Goal: Task Accomplishment & Management: Manage account settings

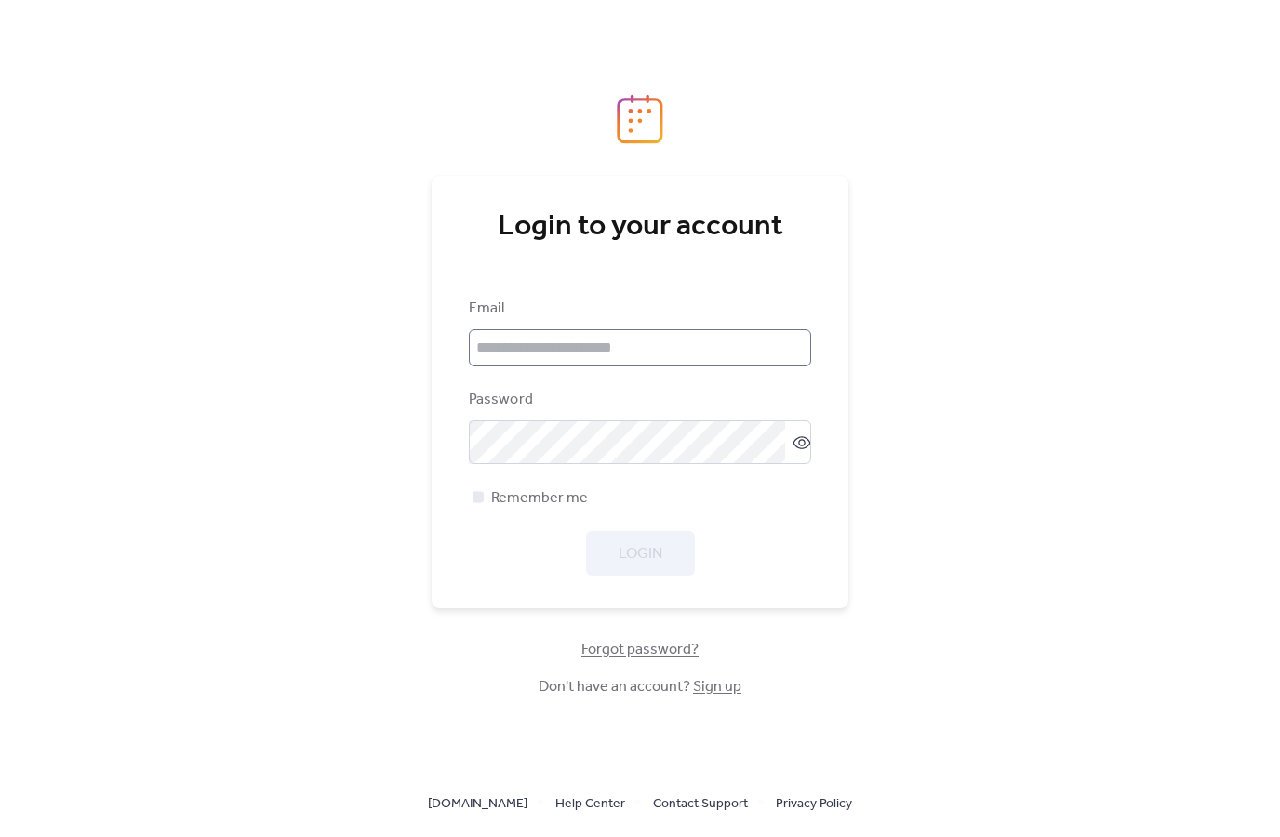
click at [699, 367] on input "email" at bounding box center [640, 347] width 342 height 37
click at [527, 367] on input "email" at bounding box center [640, 347] width 342 height 37
type input "**********"
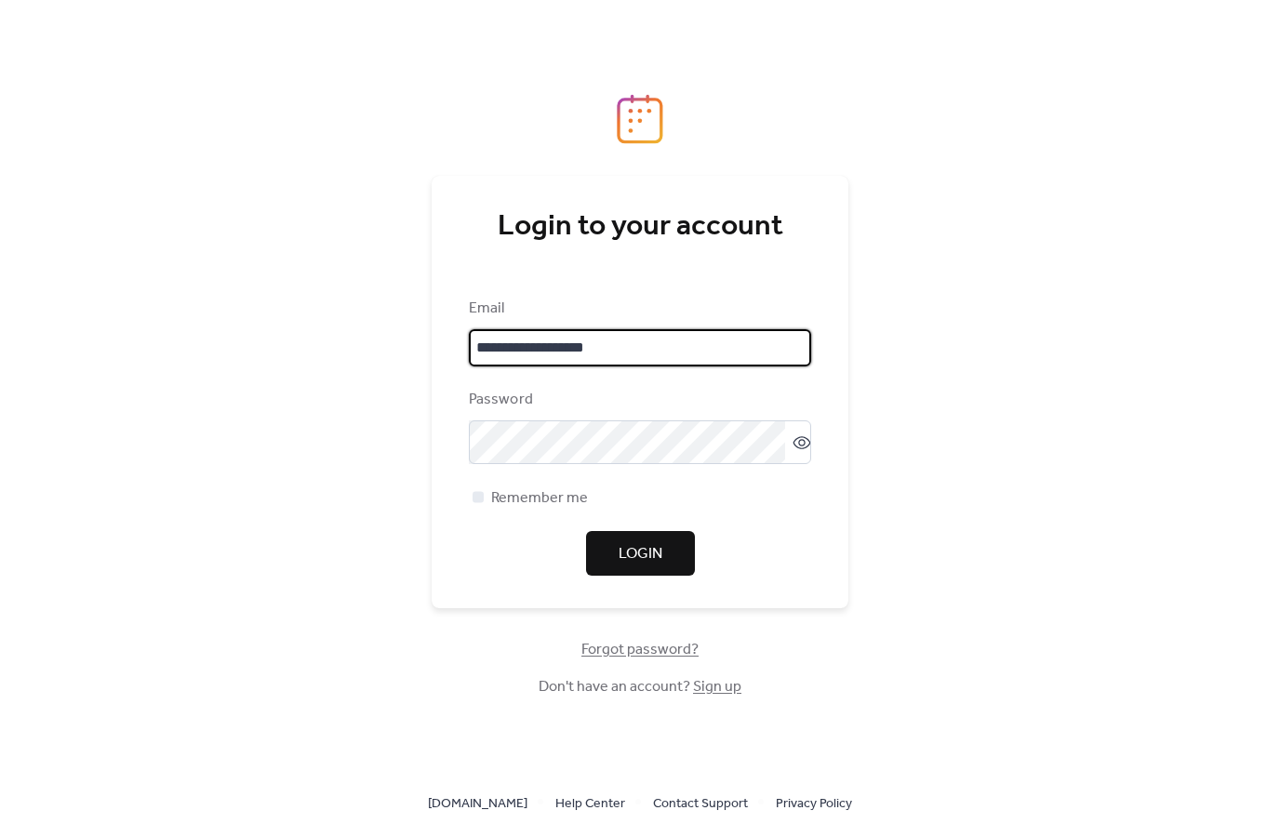
click at [669, 576] on button "Login" at bounding box center [640, 553] width 109 height 45
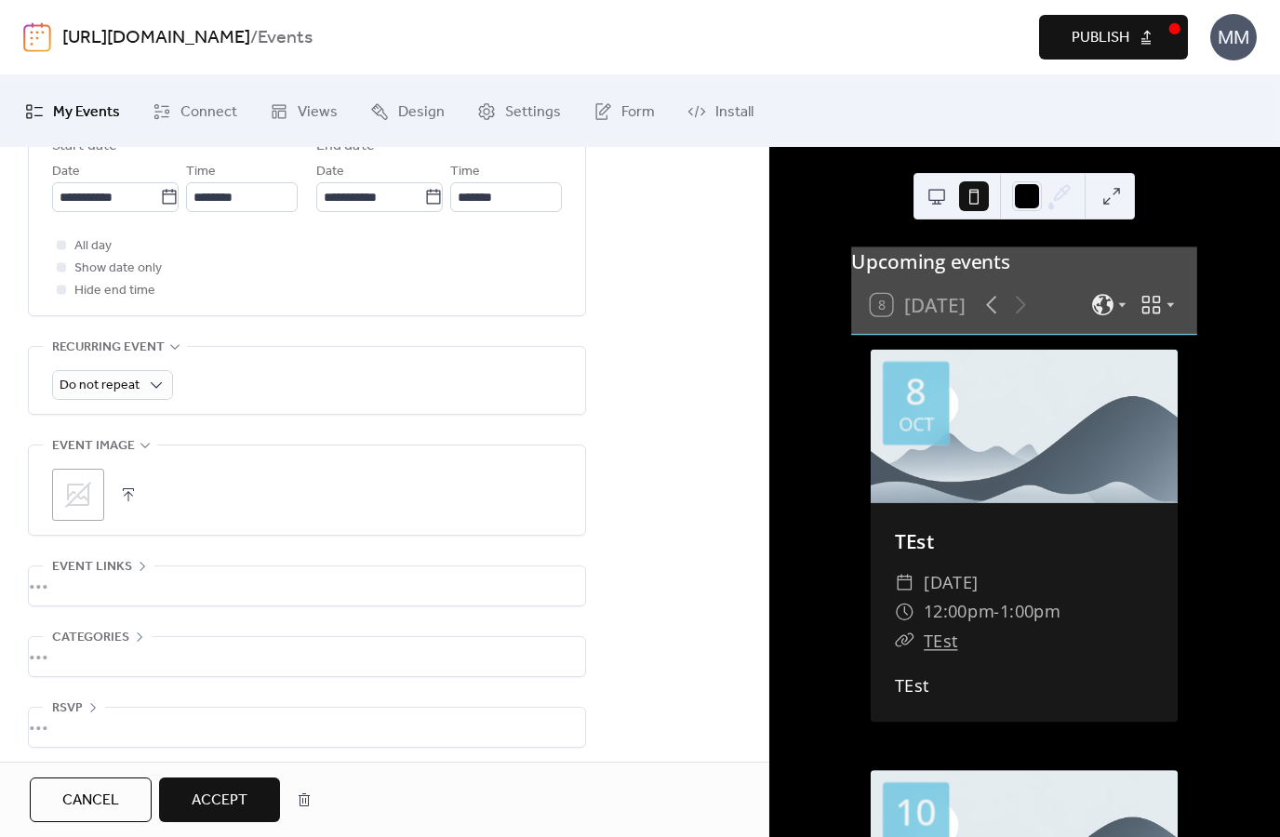
scroll to position [805, 0]
click at [300, 809] on button "button" at bounding box center [303, 799] width 33 height 37
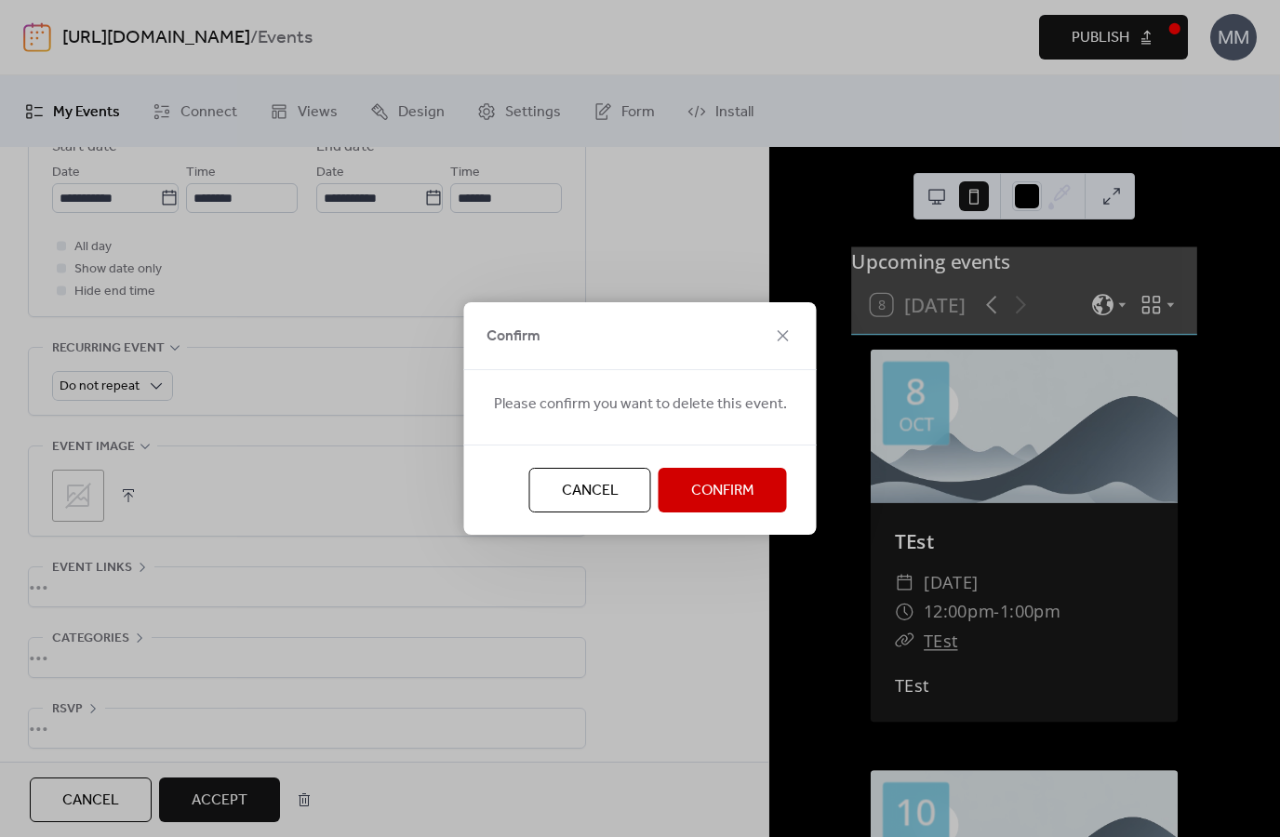
click at [702, 486] on span "Confirm" at bounding box center [722, 491] width 63 height 22
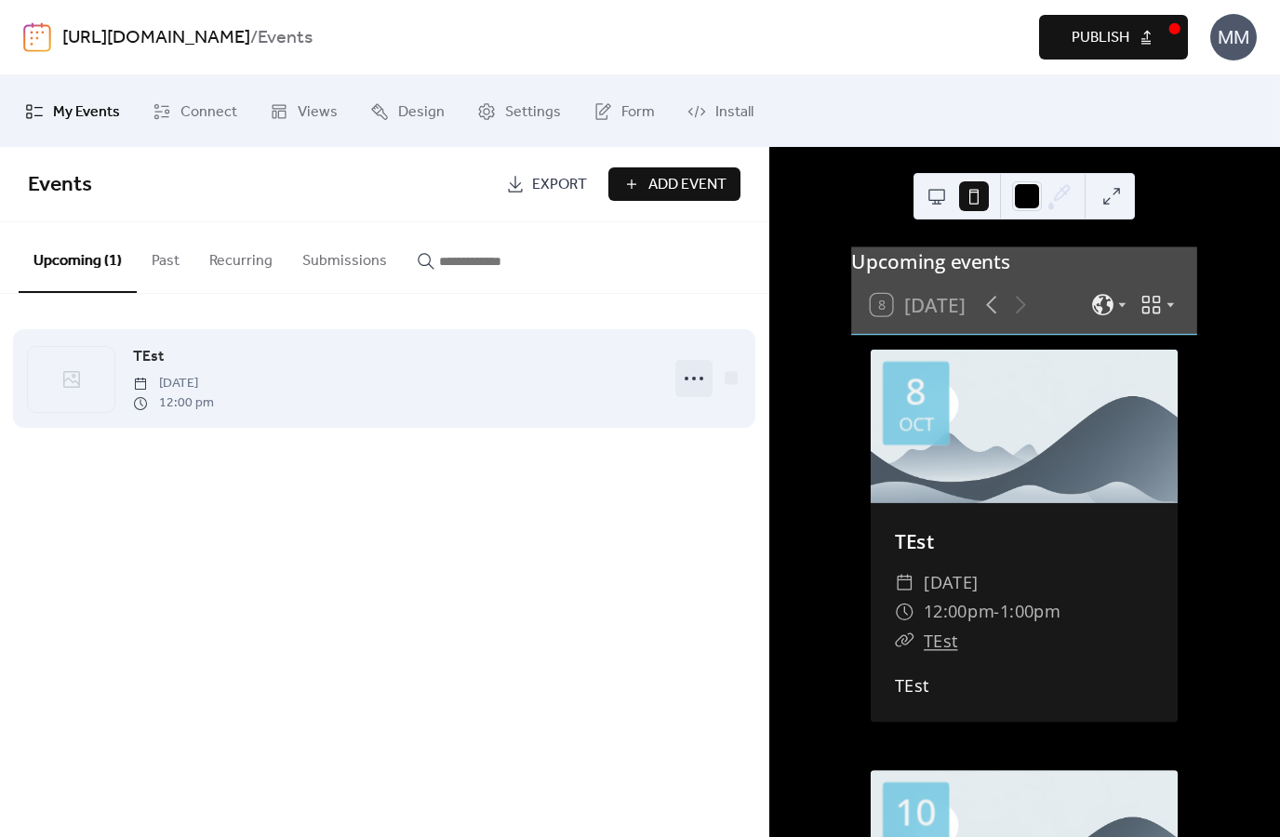
click at [693, 378] on icon at bounding box center [694, 379] width 30 height 30
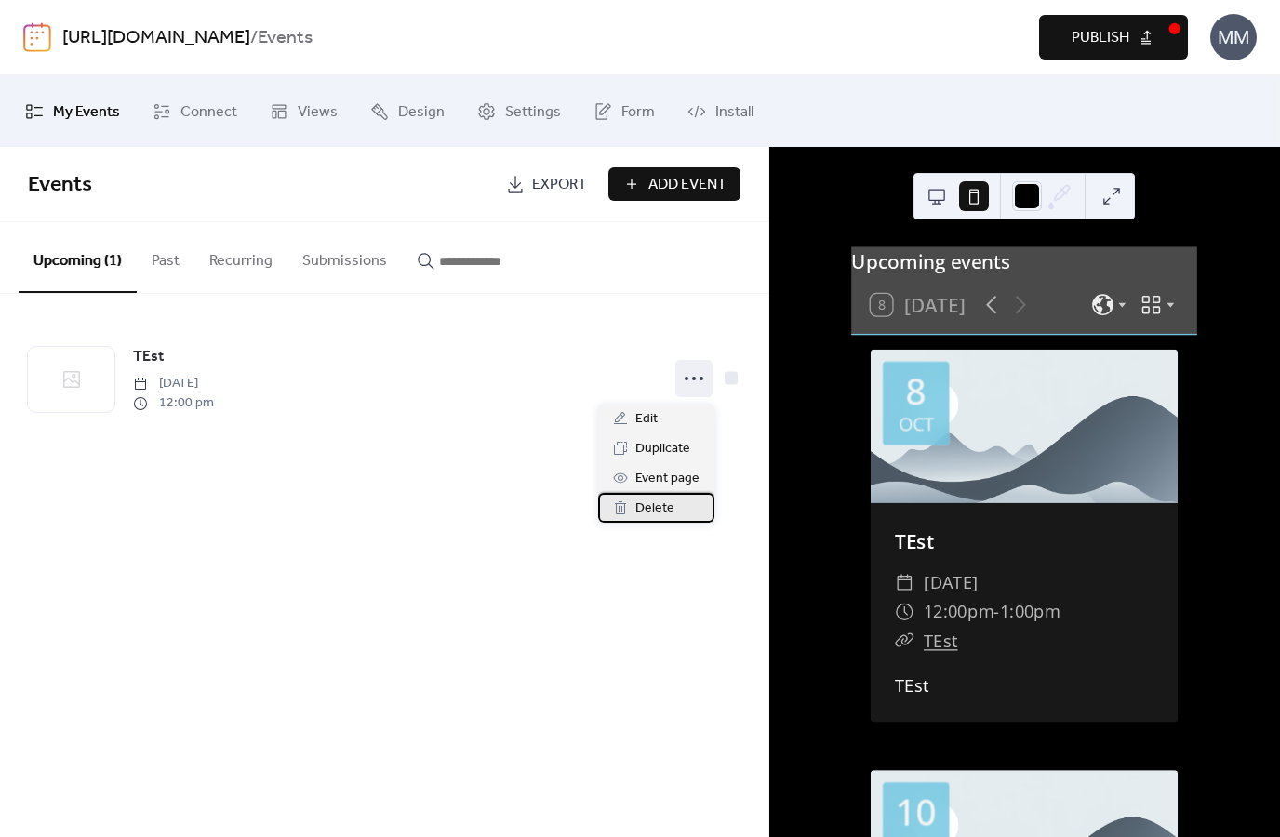
click at [642, 502] on span "Delete" at bounding box center [654, 509] width 39 height 22
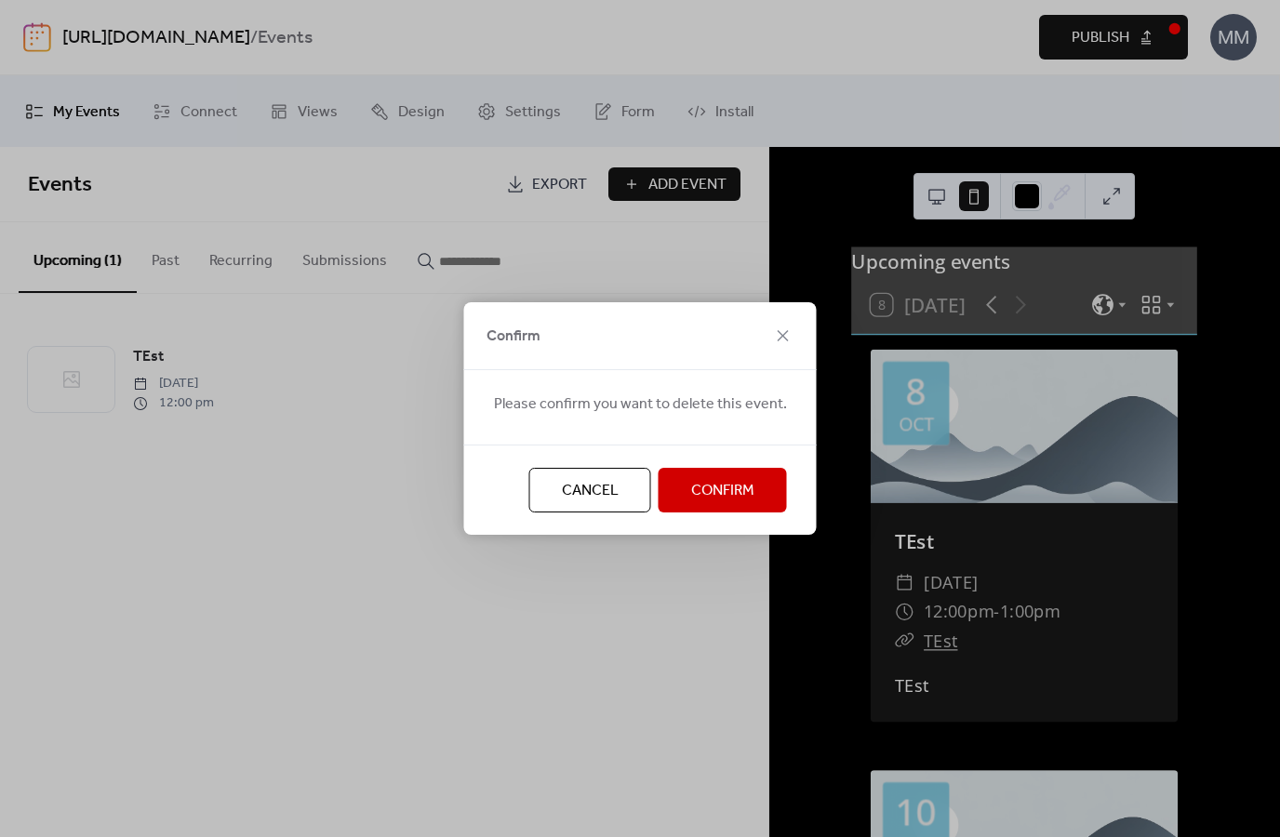
click at [711, 491] on span "Confirm" at bounding box center [722, 491] width 63 height 22
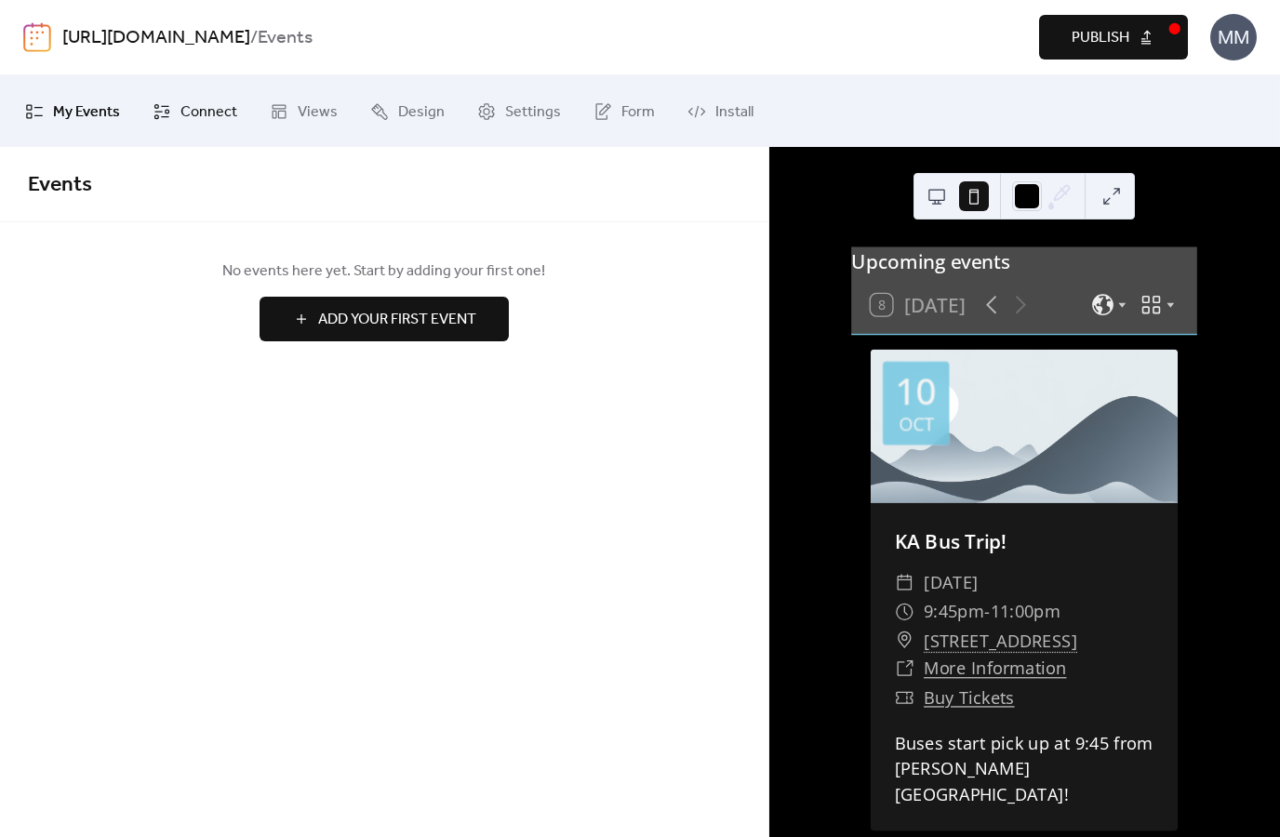
click at [199, 120] on span "Connect" at bounding box center [208, 112] width 57 height 29
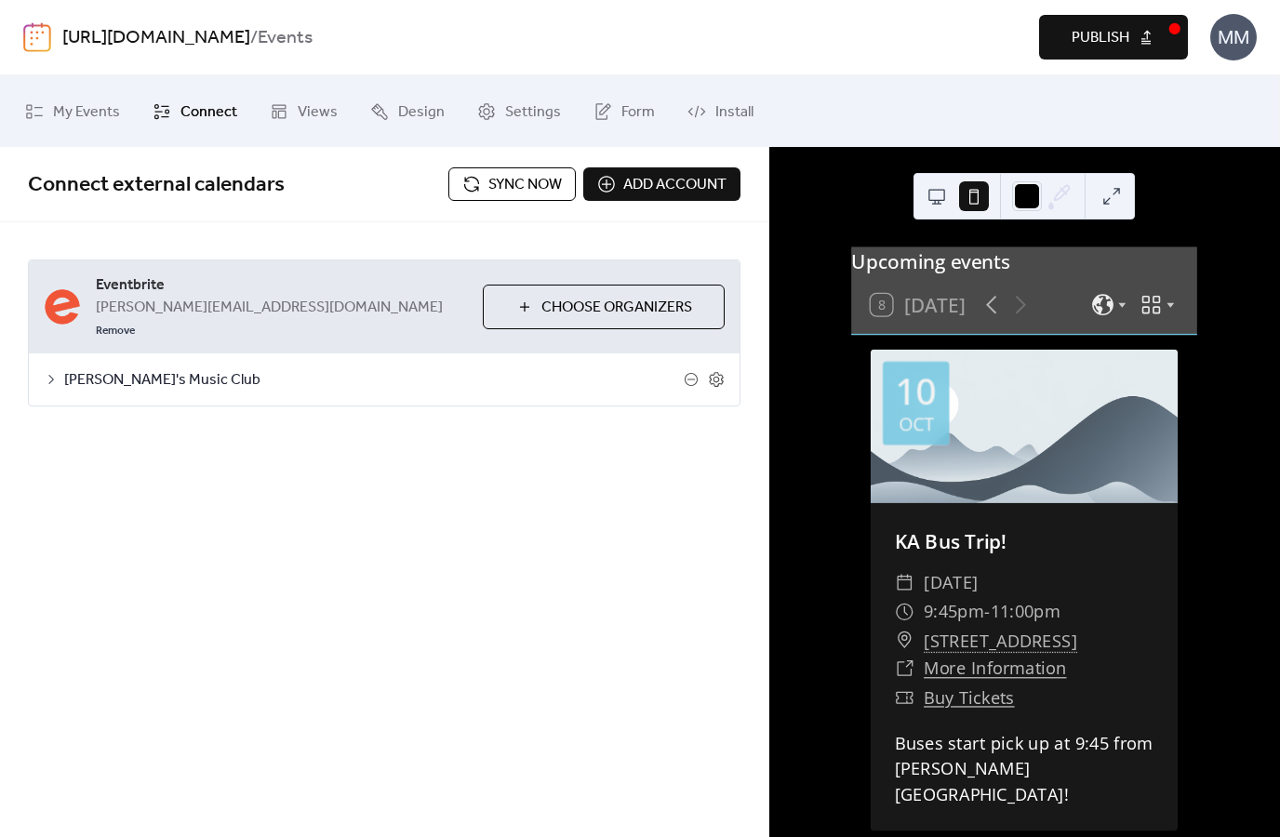
click at [504, 182] on span "Sync now" at bounding box center [524, 185] width 73 height 22
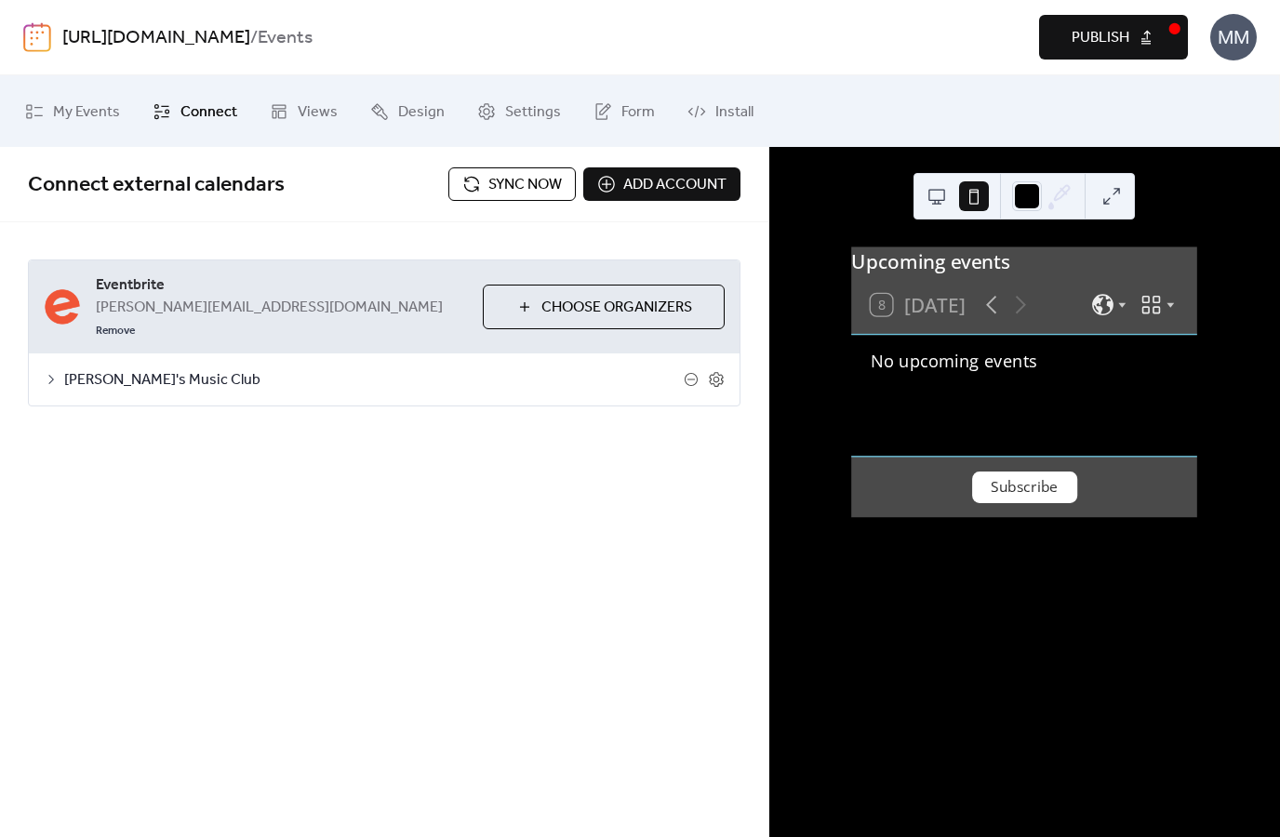
click at [504, 186] on span "Sync now" at bounding box center [524, 185] width 73 height 22
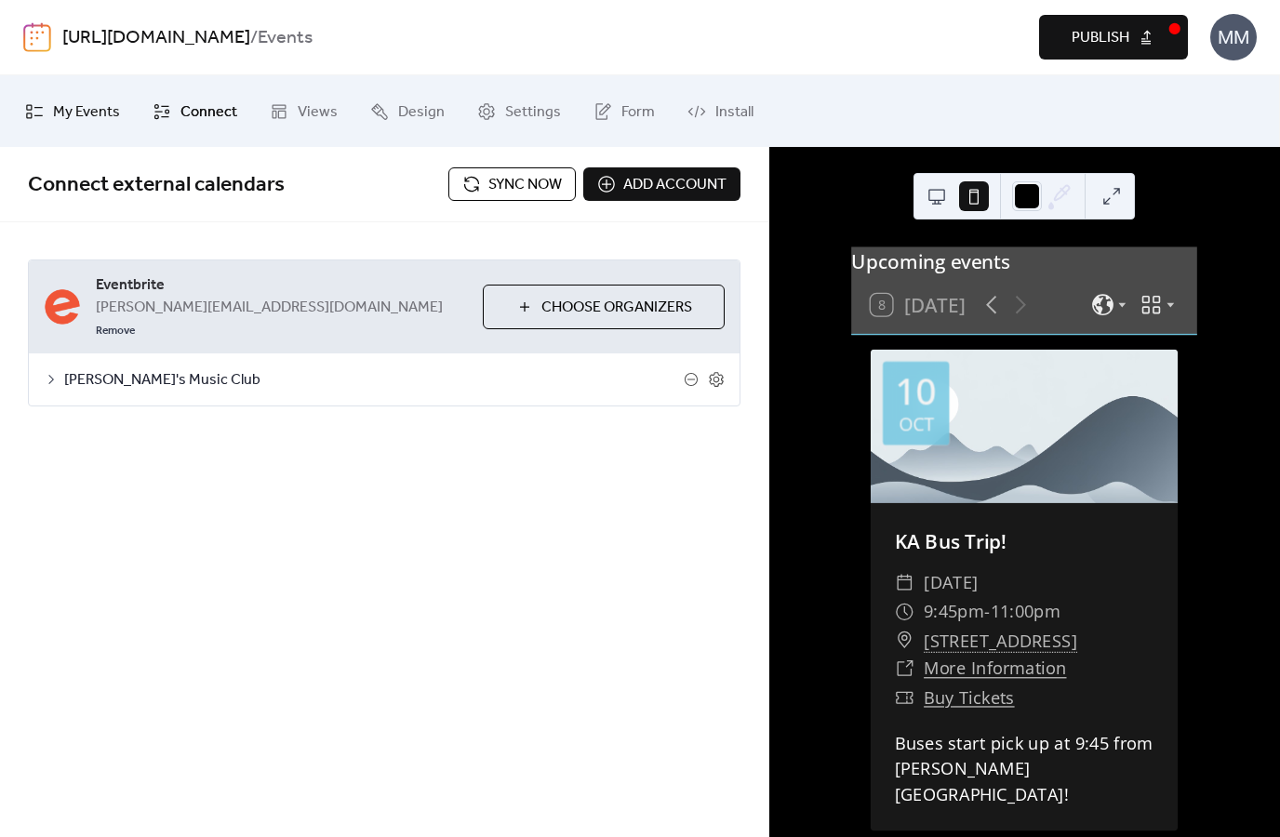
click at [67, 118] on span "My Events" at bounding box center [86, 112] width 67 height 29
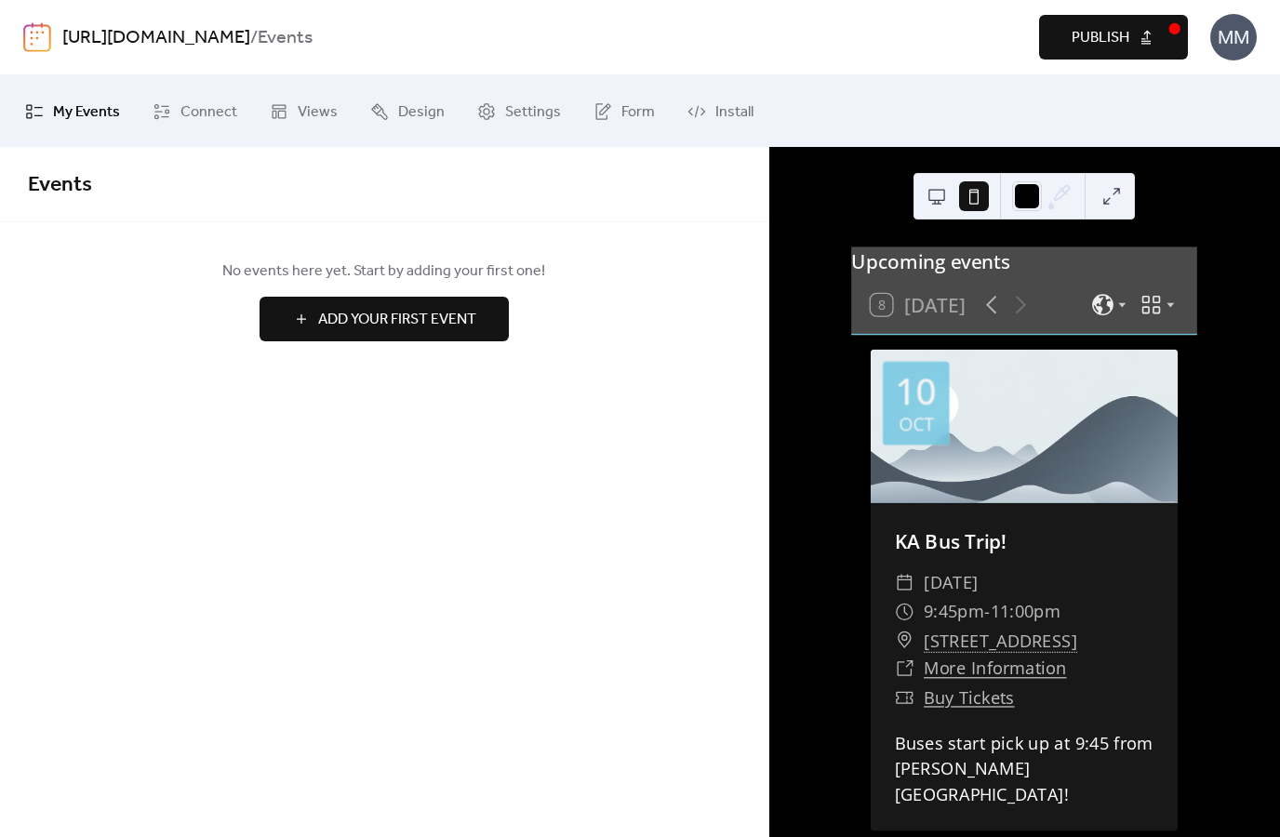
click at [1105, 49] on span "Publish" at bounding box center [1101, 38] width 58 height 22
click at [209, 105] on span "Connect" at bounding box center [208, 112] width 57 height 29
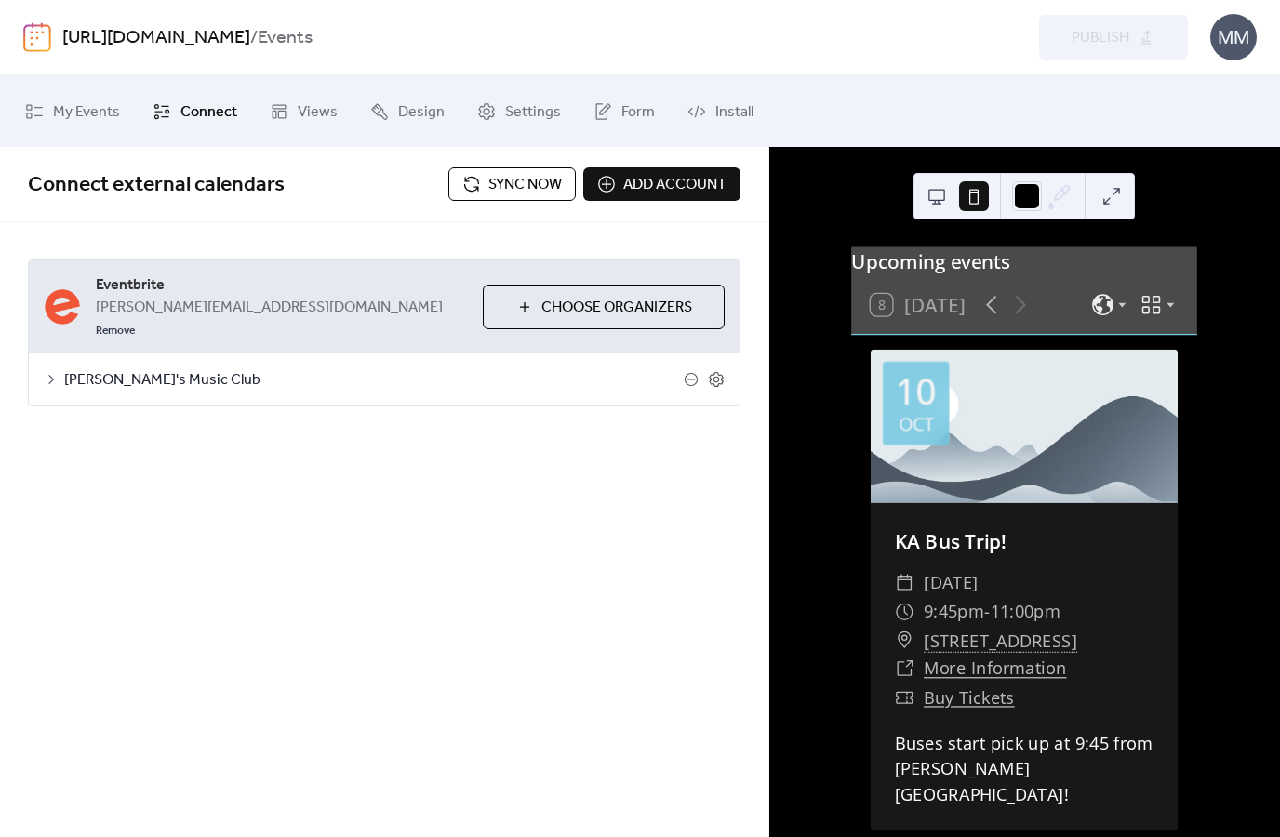
click at [469, 172] on button "Sync now" at bounding box center [511, 183] width 127 height 33
click at [306, 115] on span "Views" at bounding box center [318, 112] width 40 height 29
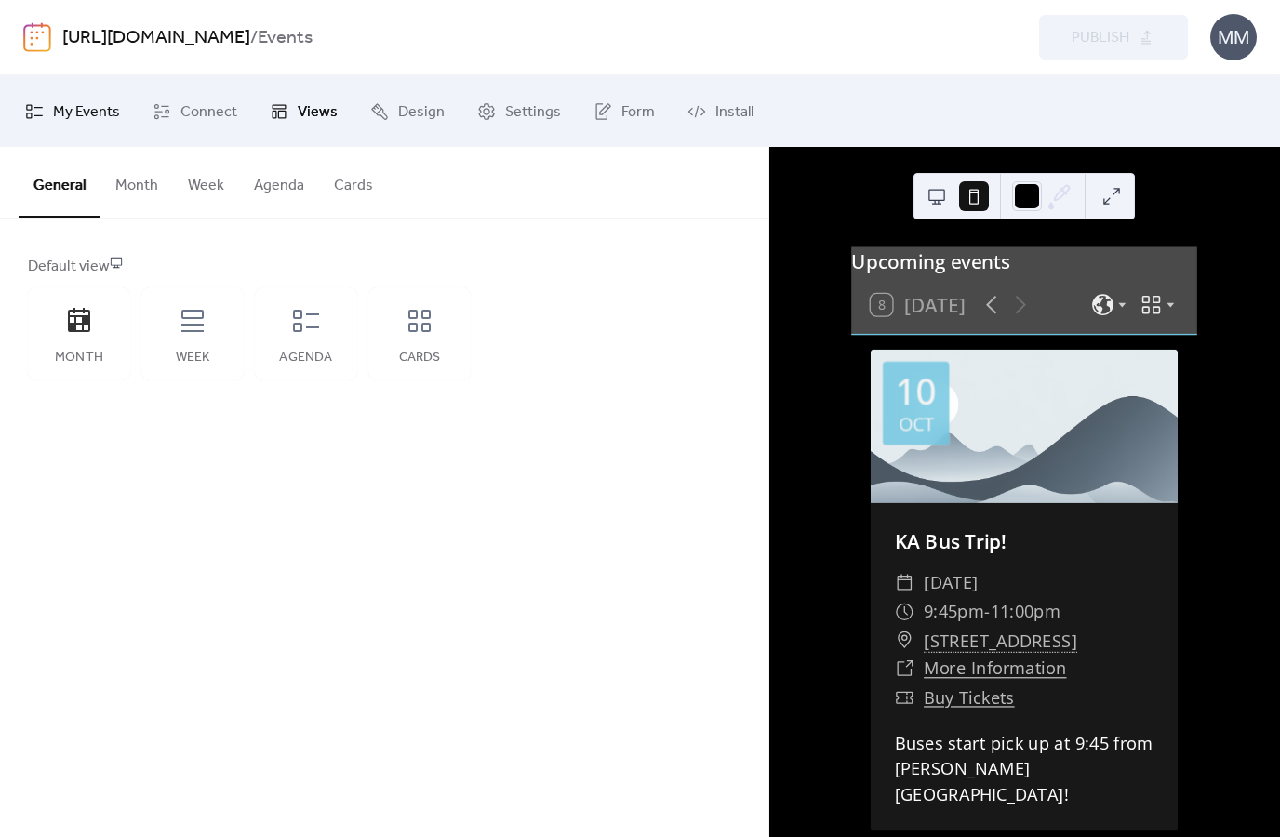
click at [96, 118] on span "My Events" at bounding box center [86, 112] width 67 height 29
